Goal: Transaction & Acquisition: Obtain resource

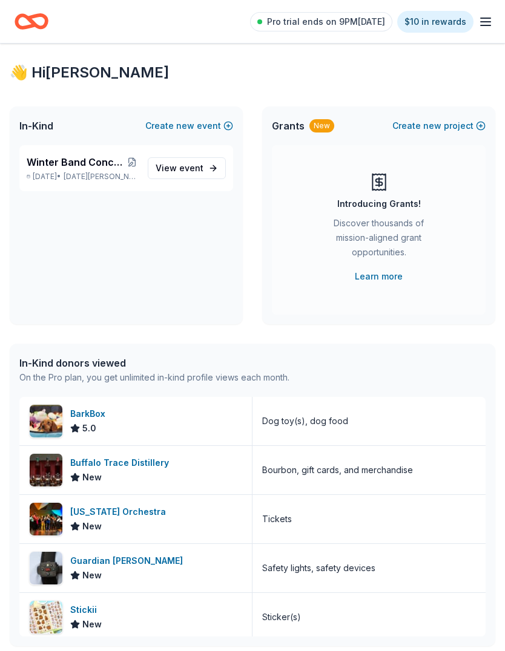
scroll to position [72, 0]
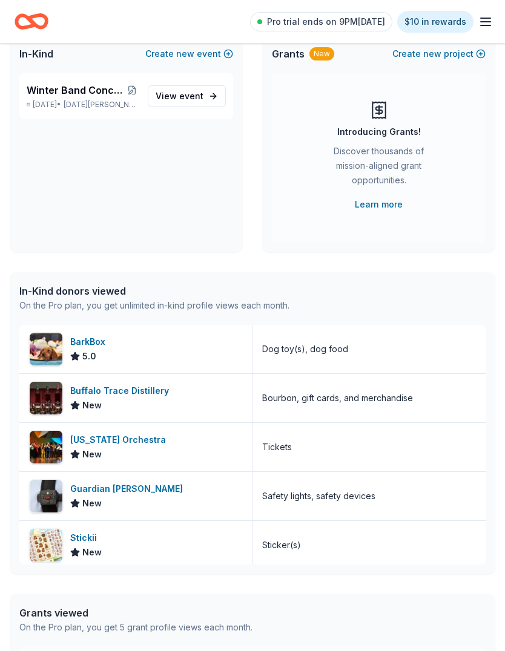
click at [85, 87] on span "Winter Band Concert and Online Auction" at bounding box center [76, 90] width 99 height 15
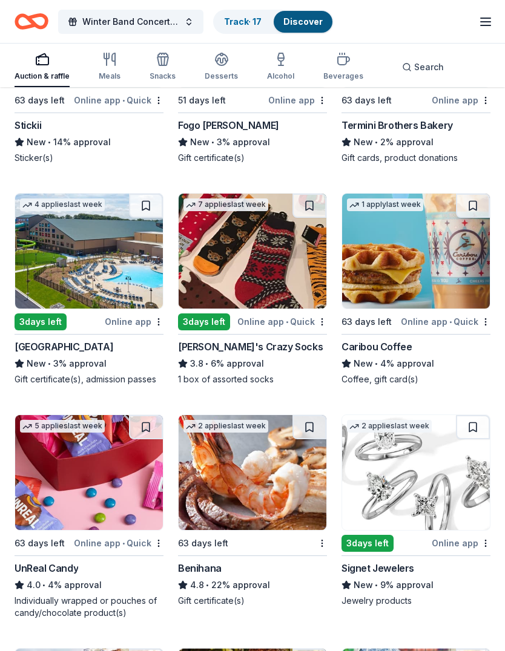
scroll to position [6253, 0]
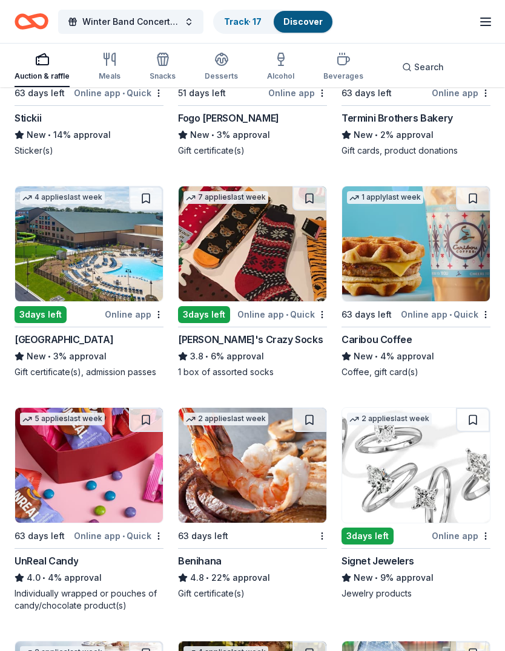
click at [417, 270] on img at bounding box center [416, 244] width 148 height 115
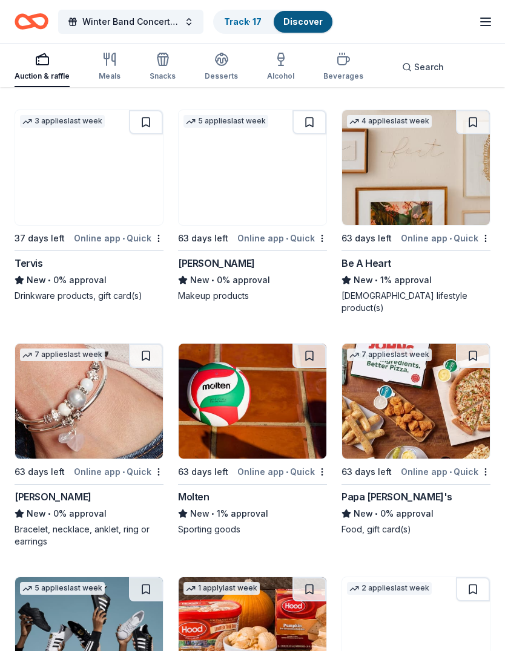
scroll to position [15128, 0]
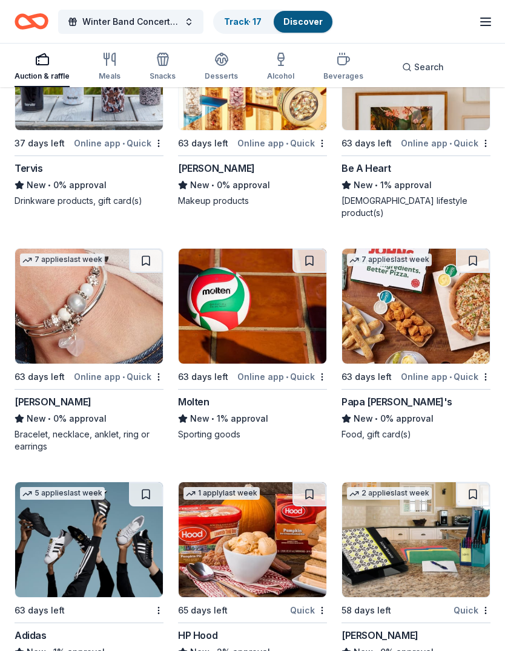
click at [421, 542] on img at bounding box center [416, 539] width 148 height 115
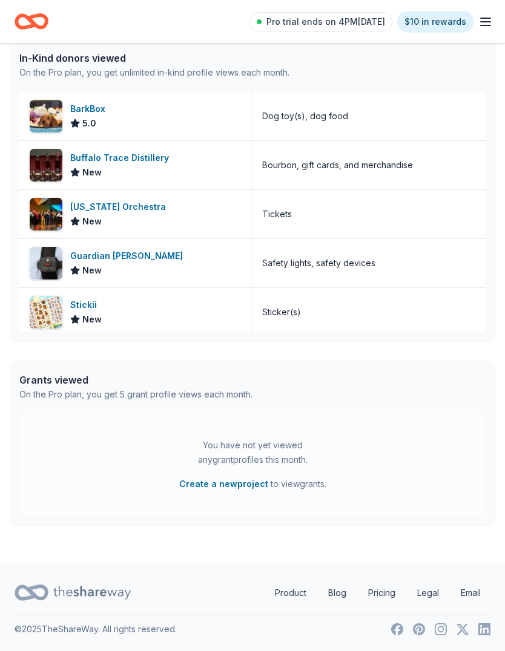
scroll to position [72, 0]
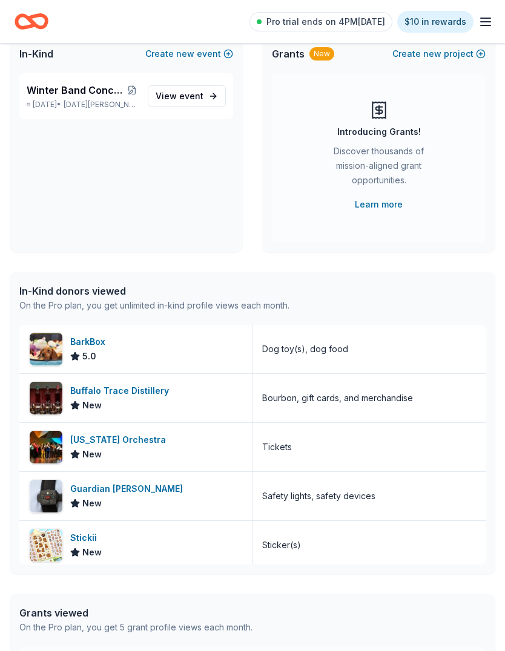
click at [483, 28] on icon "button" at bounding box center [485, 22] width 15 height 15
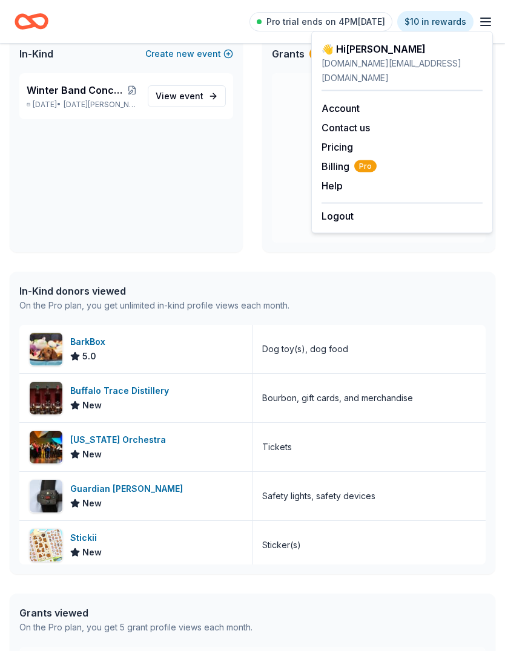
click at [255, 178] on div "In-Kind Create new event Winter Band Concert and Online Auction Dec 08, 2025 • …" at bounding box center [252, 143] width 485 height 218
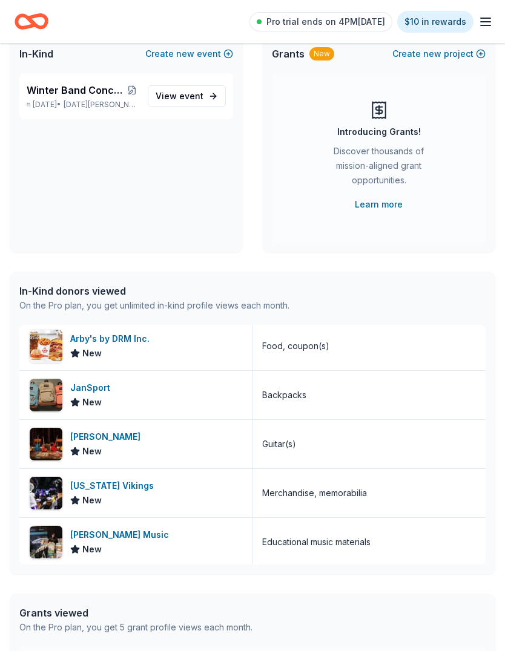
click at [108, 625] on div "On the Pro plan, you get 5 grant profile views each month." at bounding box center [135, 627] width 233 height 15
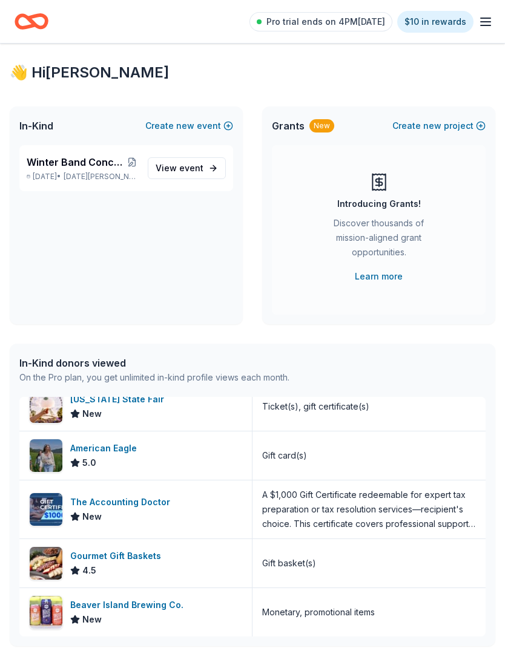
scroll to position [603, 0]
click at [315, 126] on div "New" at bounding box center [321, 125] width 25 height 13
click at [379, 279] on link "Learn more" at bounding box center [378, 276] width 48 height 15
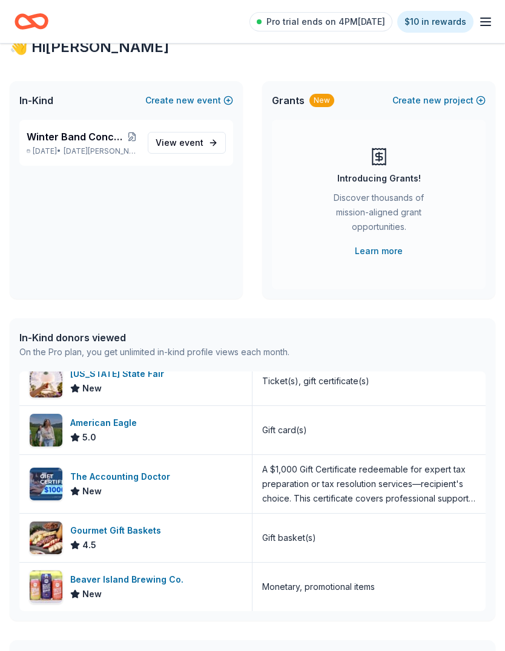
scroll to position [0, 0]
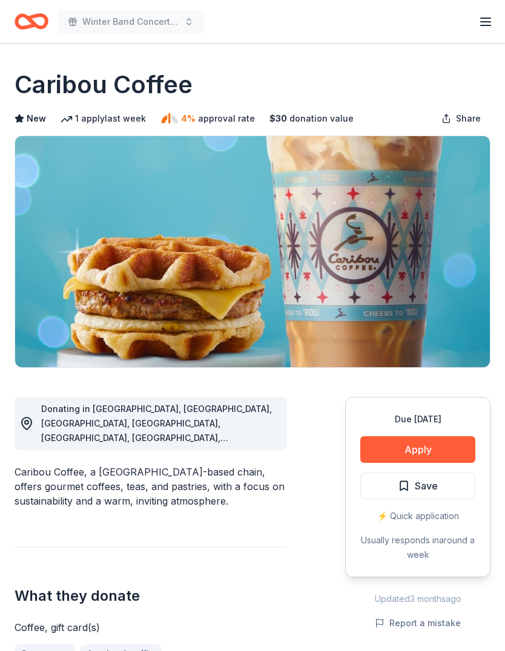
click at [422, 456] on button "Apply" at bounding box center [417, 449] width 115 height 27
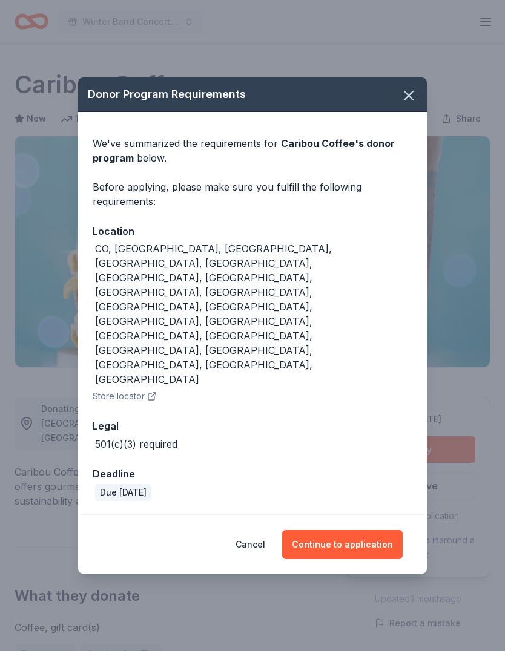
click at [356, 530] on button "Continue to application" at bounding box center [342, 544] width 120 height 29
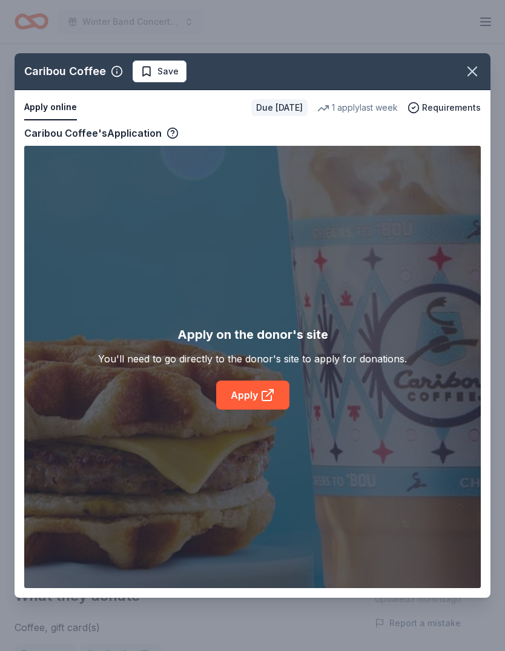
click at [264, 396] on icon at bounding box center [267, 395] width 15 height 15
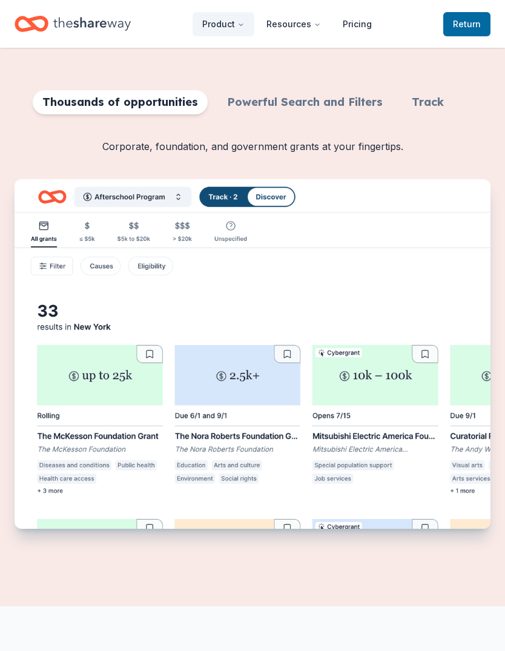
scroll to position [376, 0]
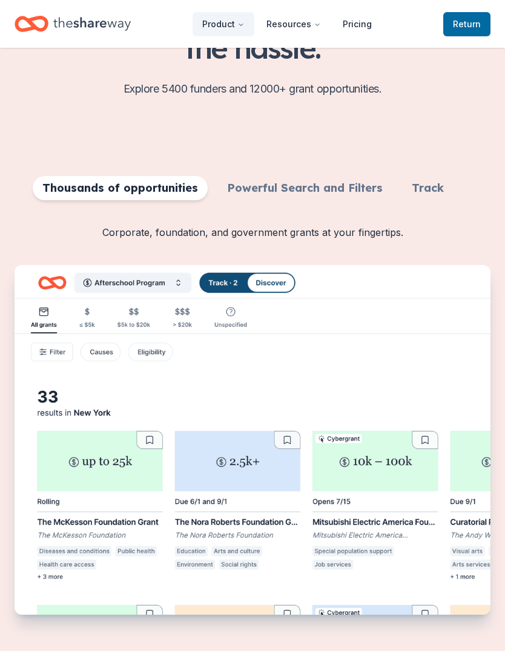
click at [400, 351] on img "Features for running your books" at bounding box center [252, 441] width 475 height 350
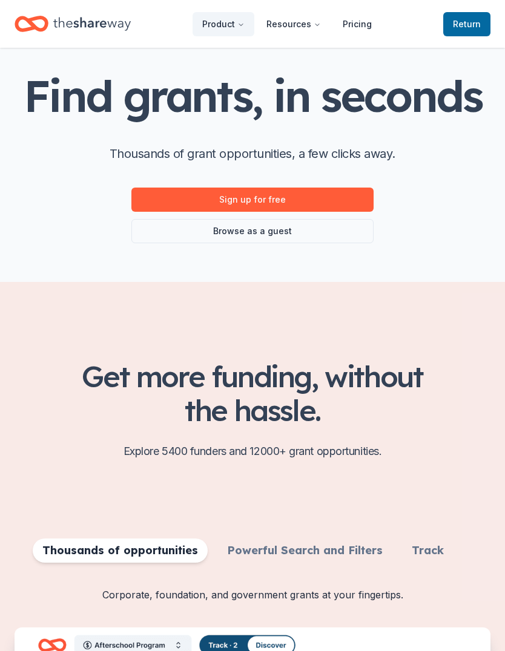
scroll to position [14, 0]
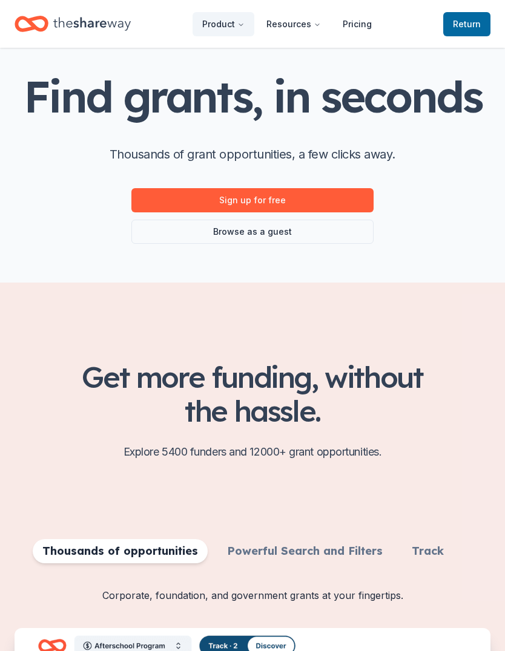
click at [258, 229] on link "Browse as a guest" at bounding box center [252, 232] width 242 height 24
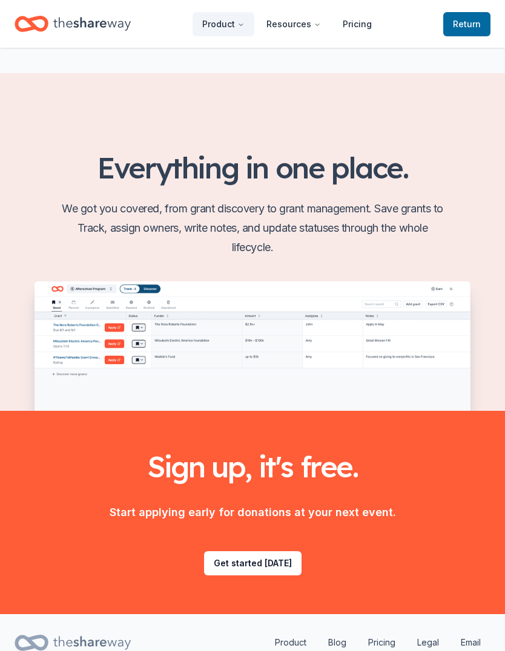
scroll to position [1425, 0]
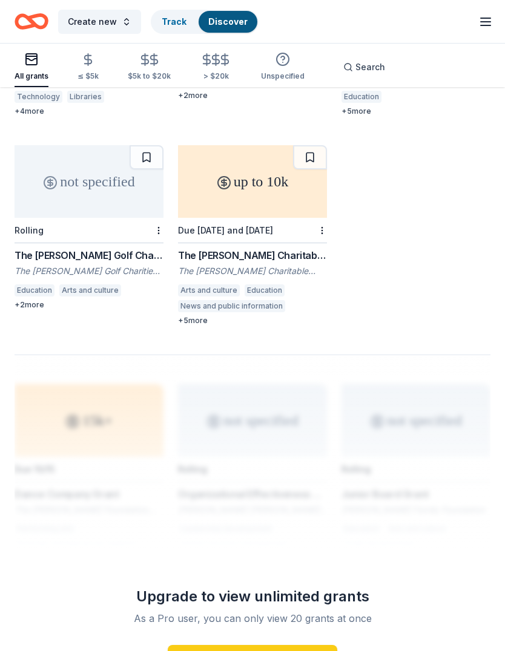
scroll to position [1300, 0]
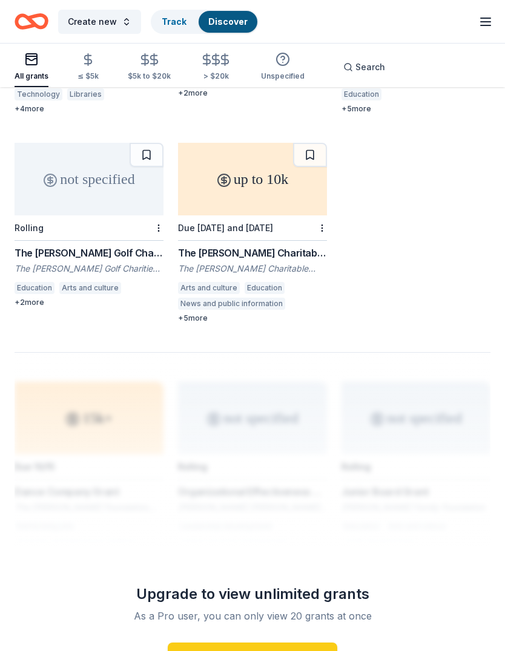
click at [416, 353] on div at bounding box center [252, 450] width 475 height 194
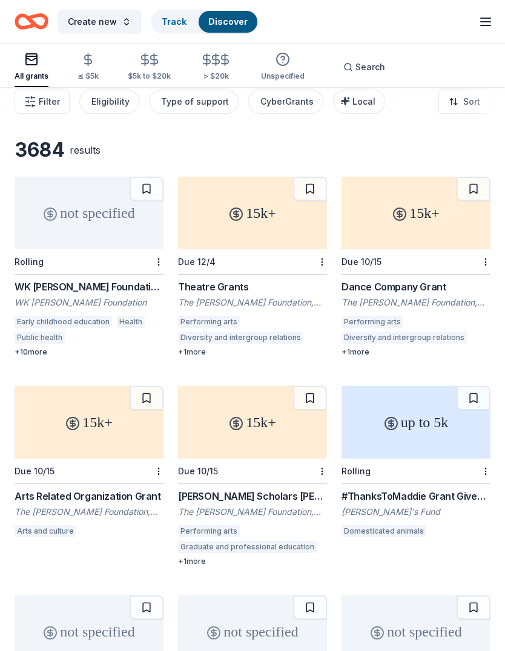
scroll to position [0, 0]
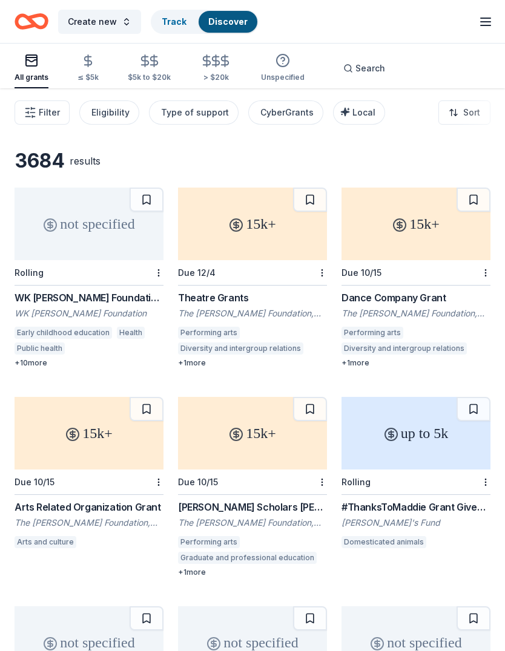
click at [479, 28] on icon "button" at bounding box center [485, 22] width 15 height 15
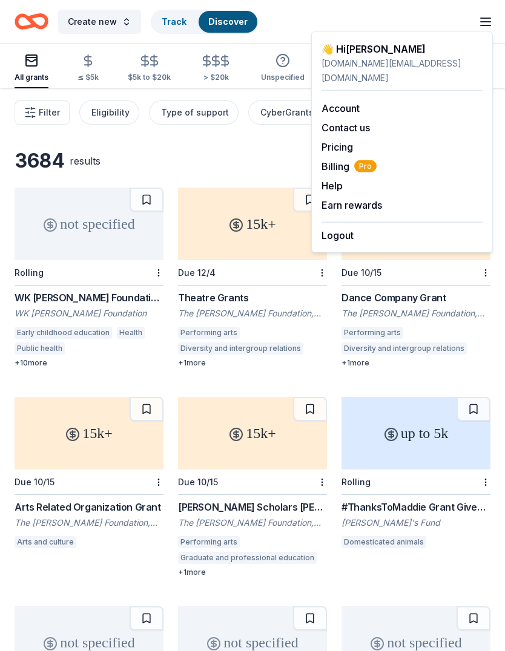
click at [340, 159] on span "Billing Pro" at bounding box center [348, 166] width 55 height 15
